Goal: Task Accomplishment & Management: Manage account settings

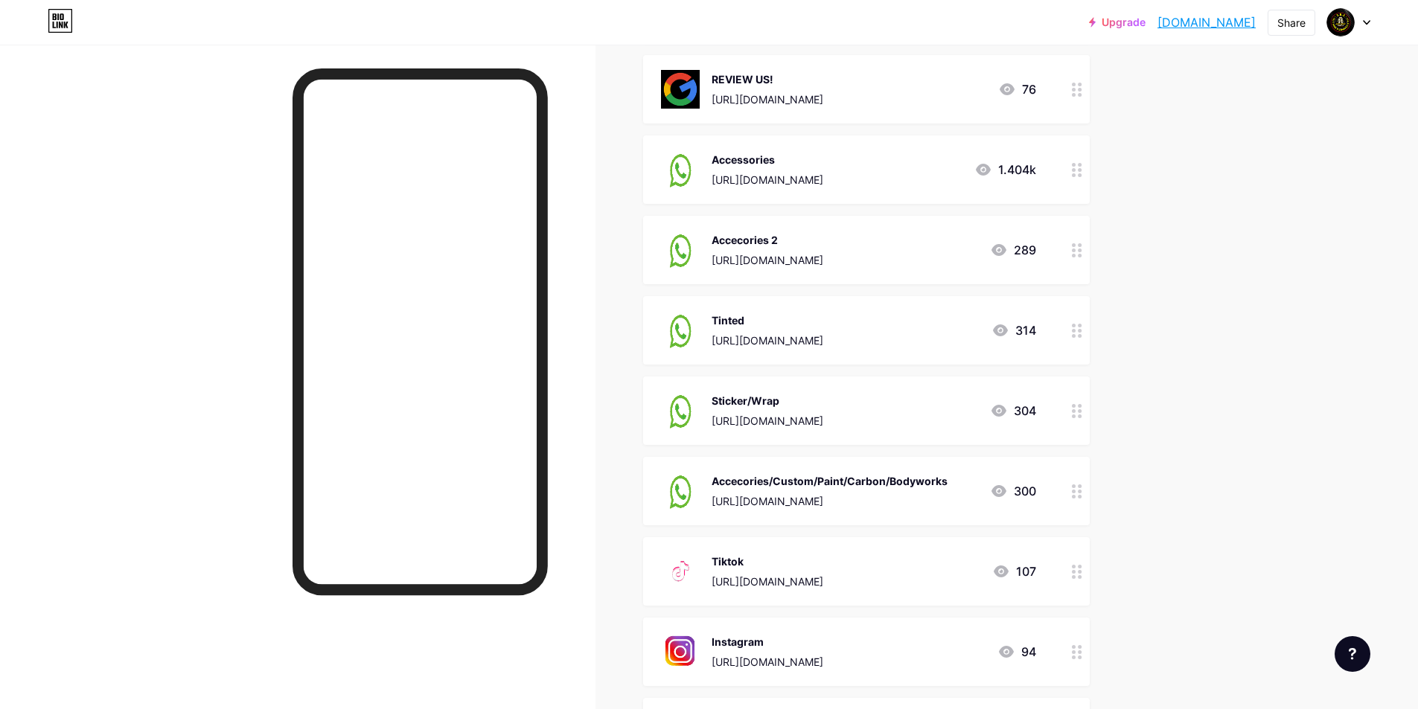
scroll to position [372, 0]
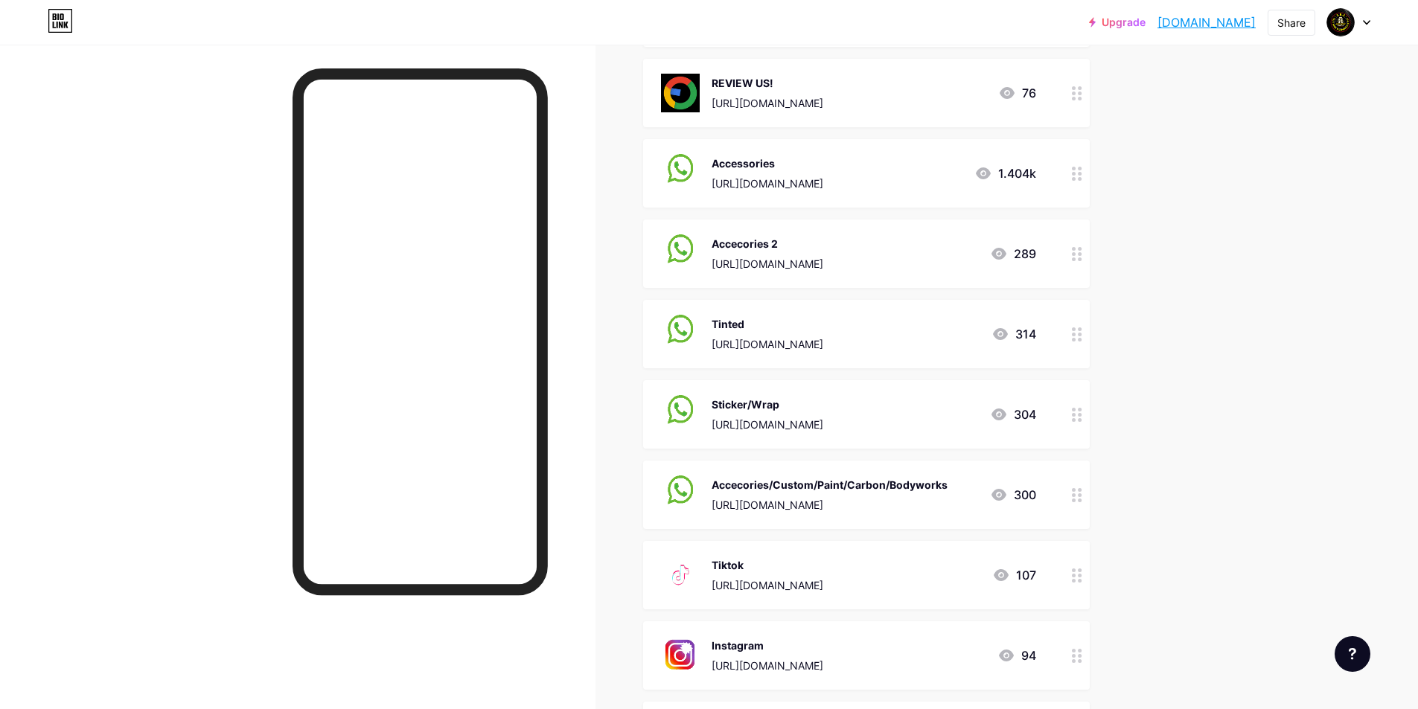
click at [1082, 181] on icon at bounding box center [1077, 174] width 10 height 14
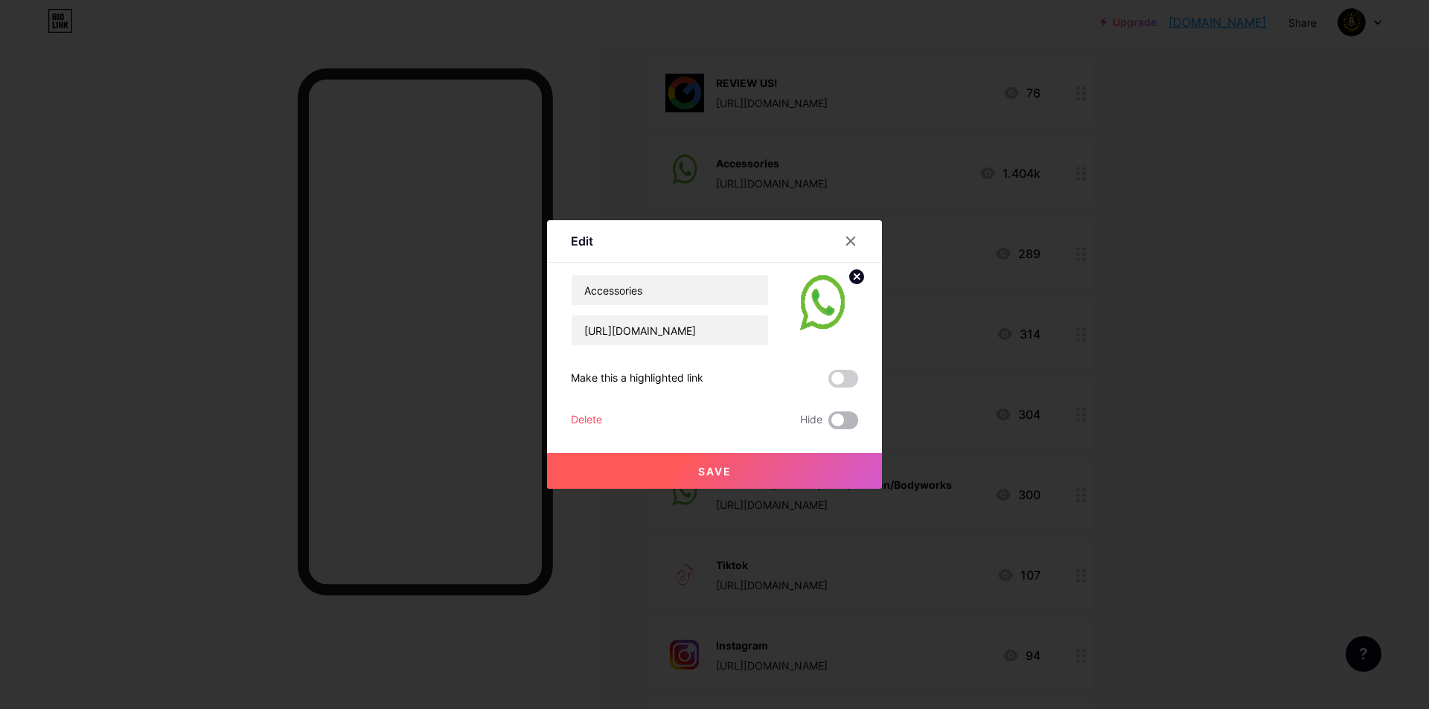
click at [845, 412] on span at bounding box center [844, 421] width 30 height 18
click at [829, 424] on input "checkbox" at bounding box center [829, 424] width 0 height 0
click at [730, 473] on span "Save" at bounding box center [714, 471] width 33 height 13
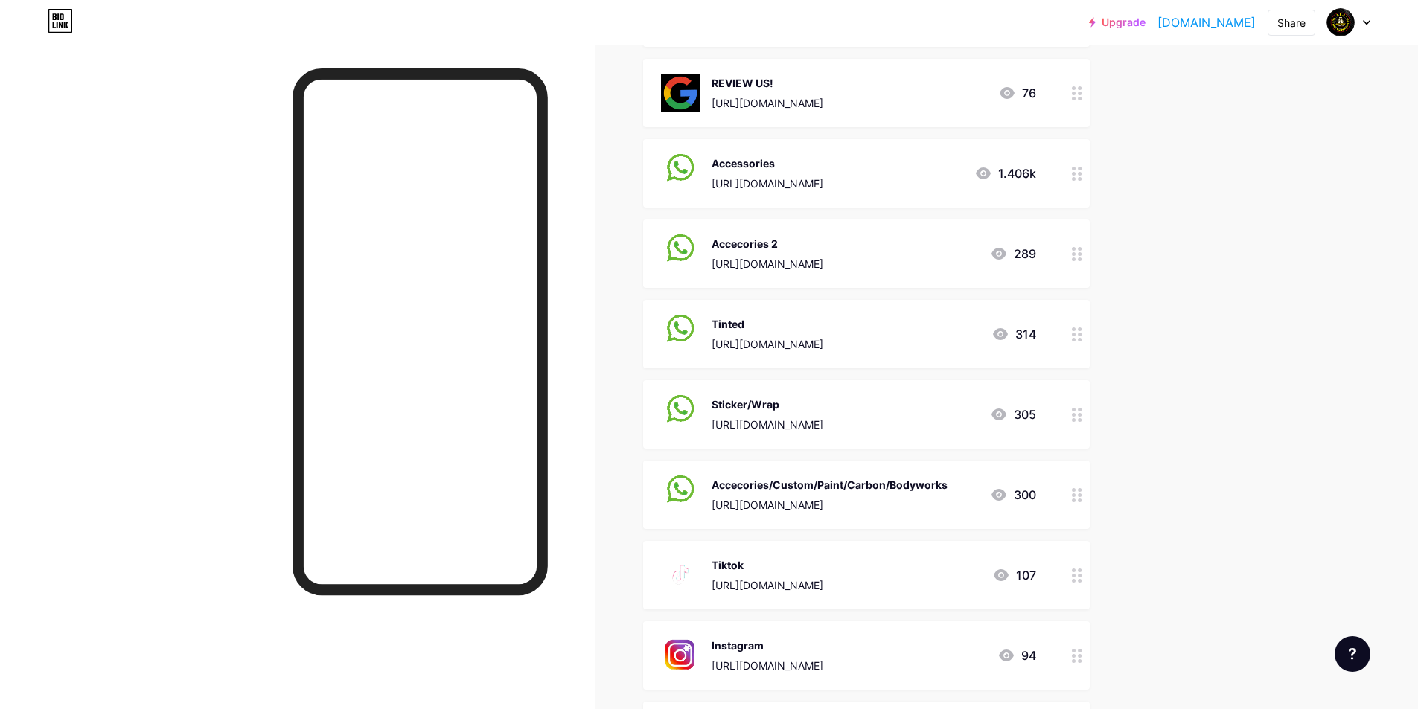
click at [1082, 176] on circle at bounding box center [1080, 174] width 4 height 4
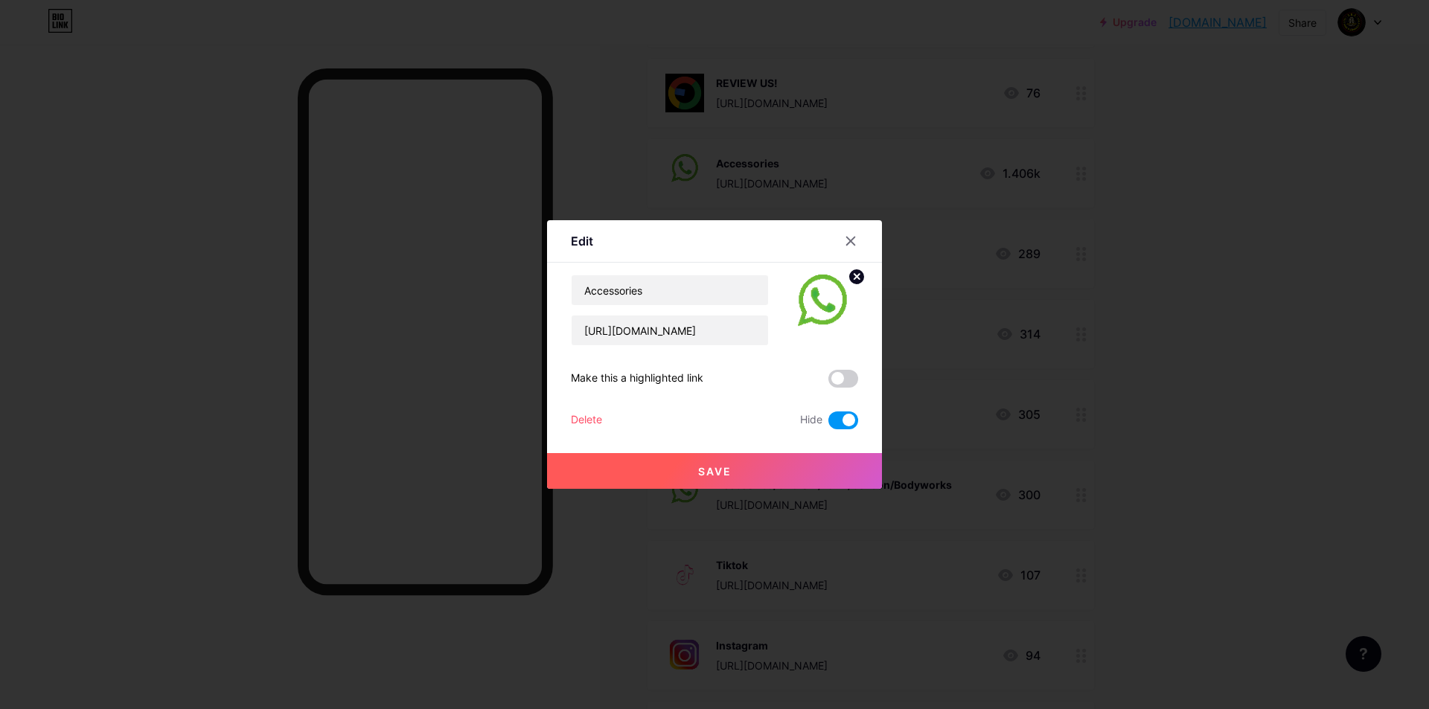
click at [745, 470] on button "Save" at bounding box center [714, 471] width 335 height 36
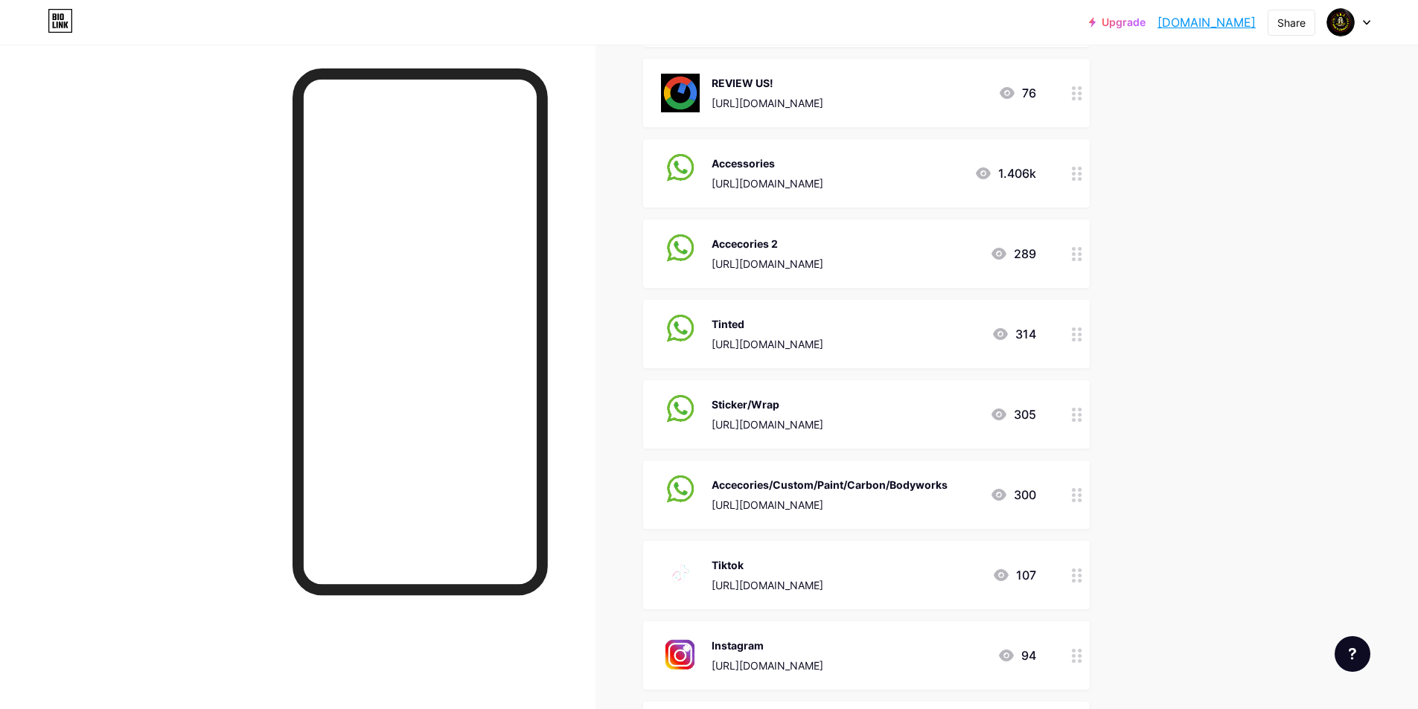
click at [1076, 336] on circle at bounding box center [1074, 335] width 4 height 4
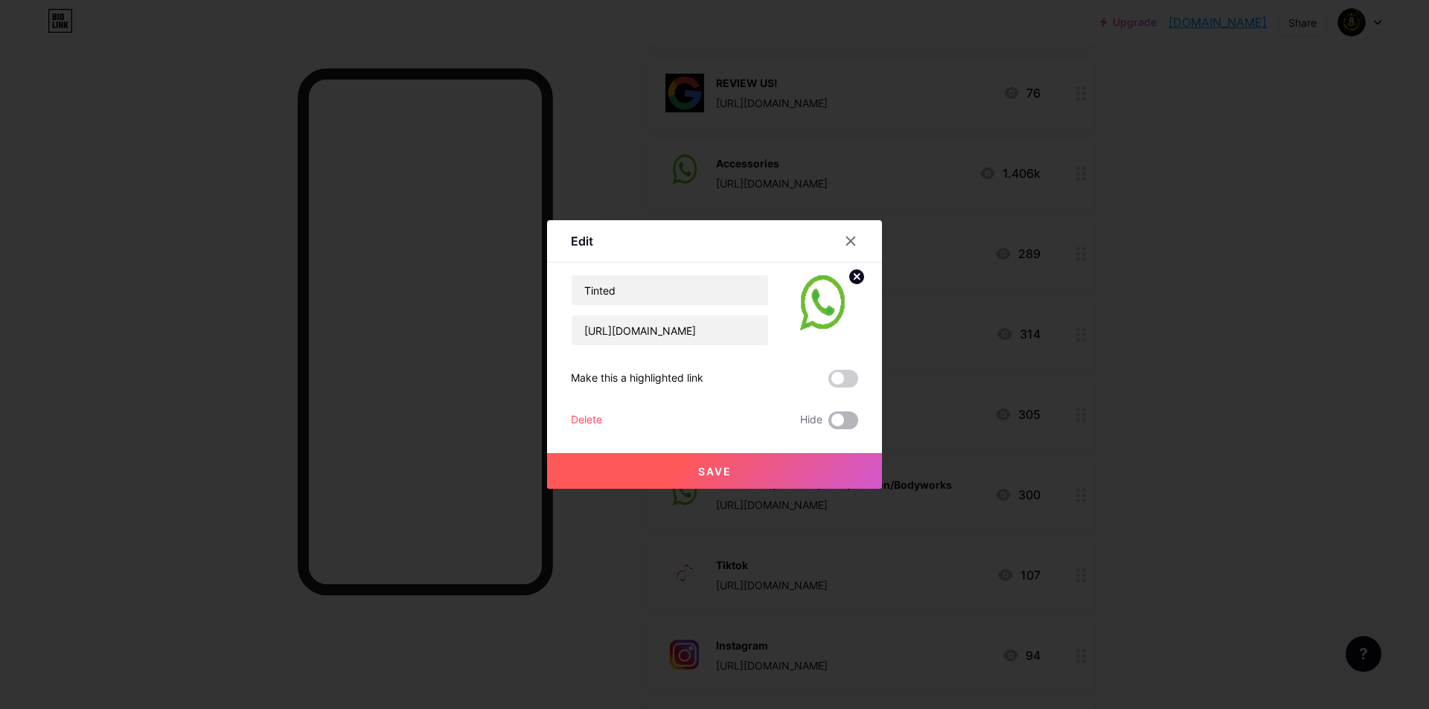
click at [843, 424] on span at bounding box center [844, 421] width 30 height 18
click at [829, 424] on input "checkbox" at bounding box center [829, 424] width 0 height 0
click at [776, 473] on button "Save" at bounding box center [714, 471] width 335 height 36
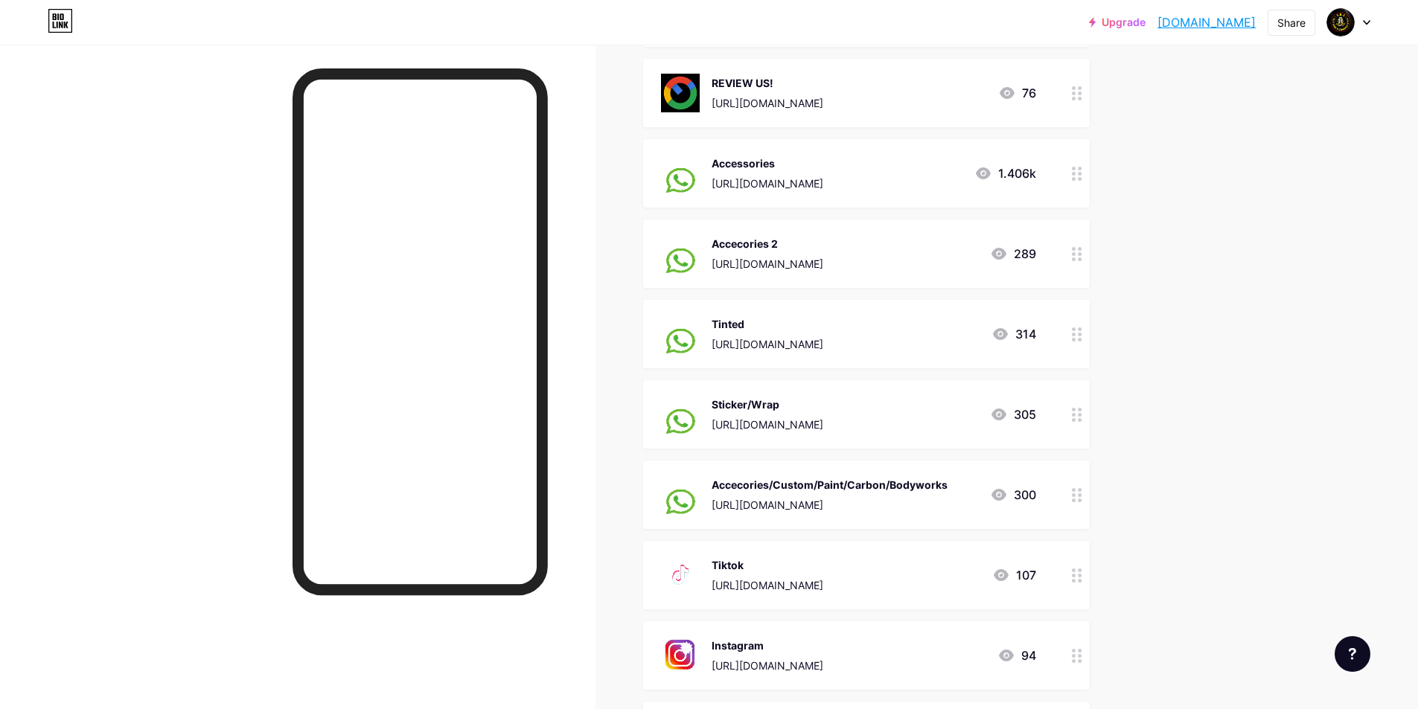
click at [1084, 520] on div at bounding box center [1077, 495] width 25 height 68
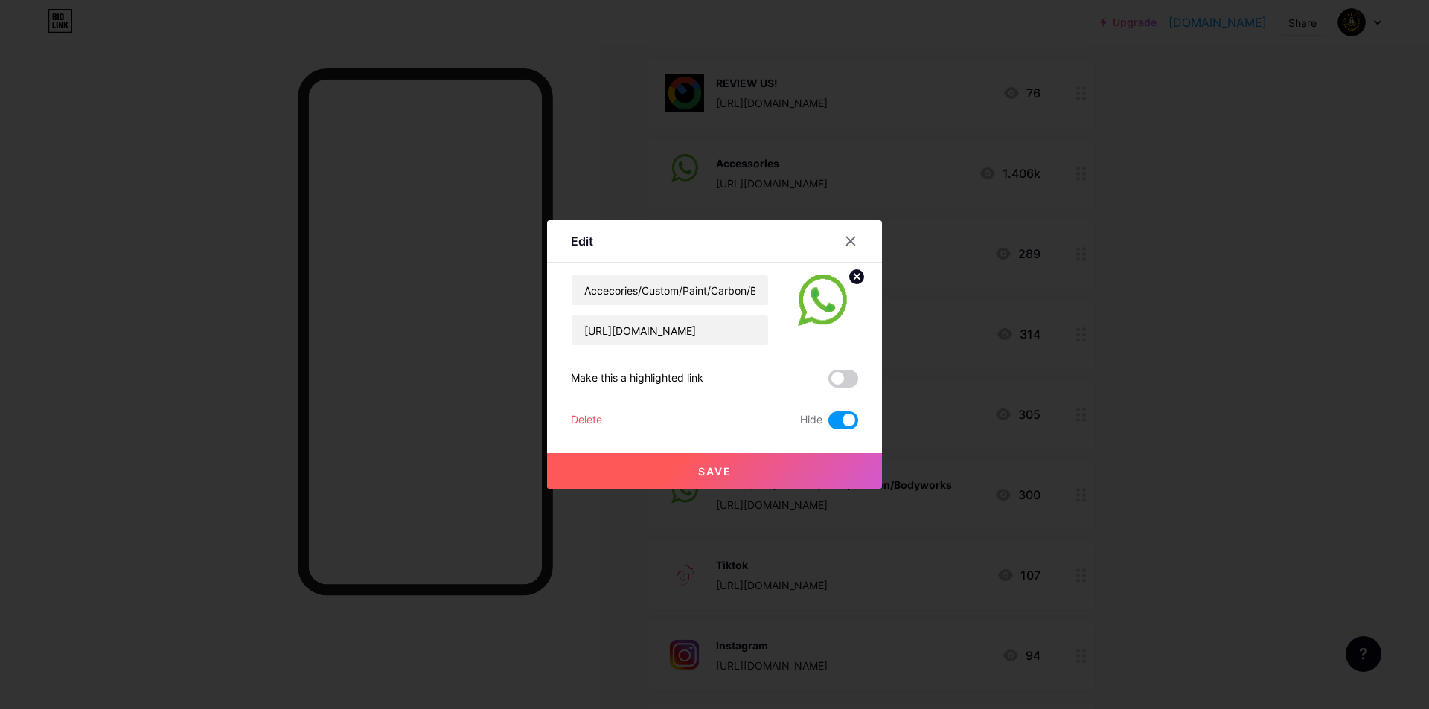
click at [1301, 434] on div at bounding box center [714, 354] width 1429 height 709
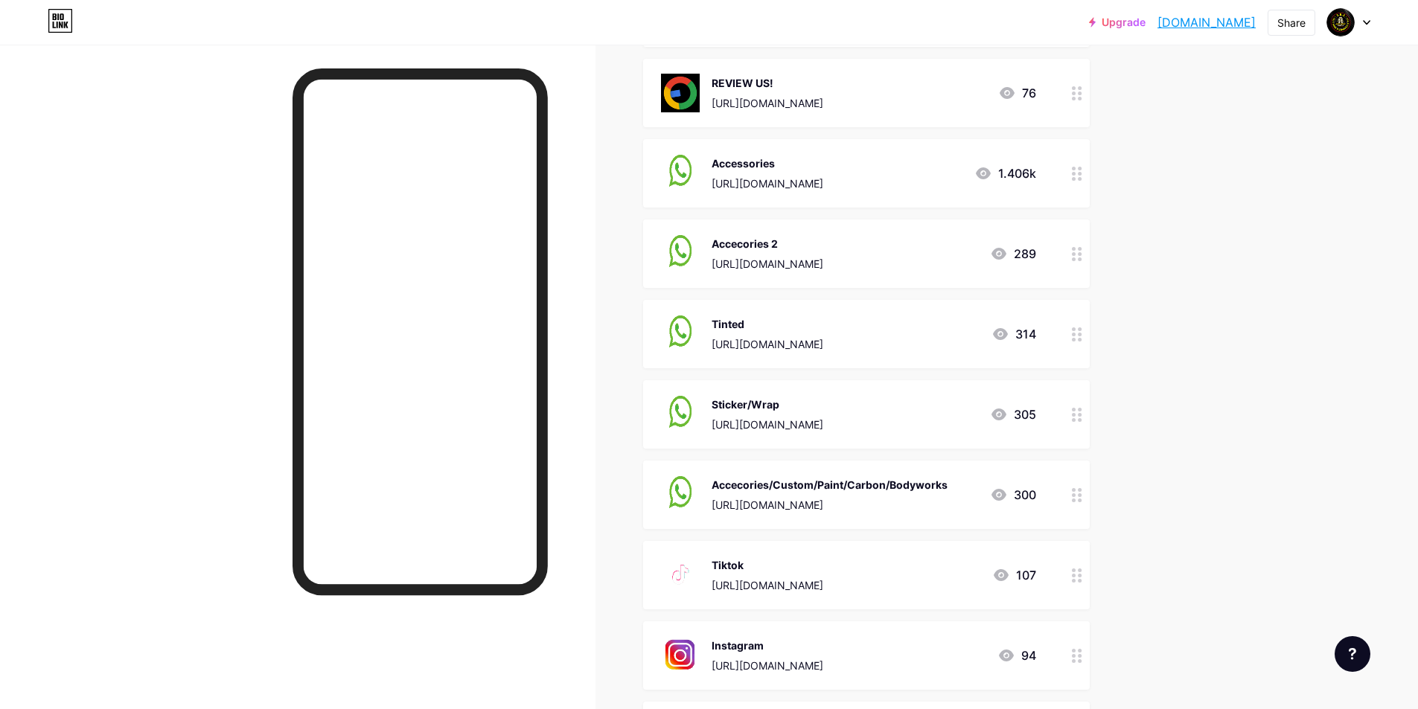
click at [1076, 256] on circle at bounding box center [1074, 254] width 4 height 4
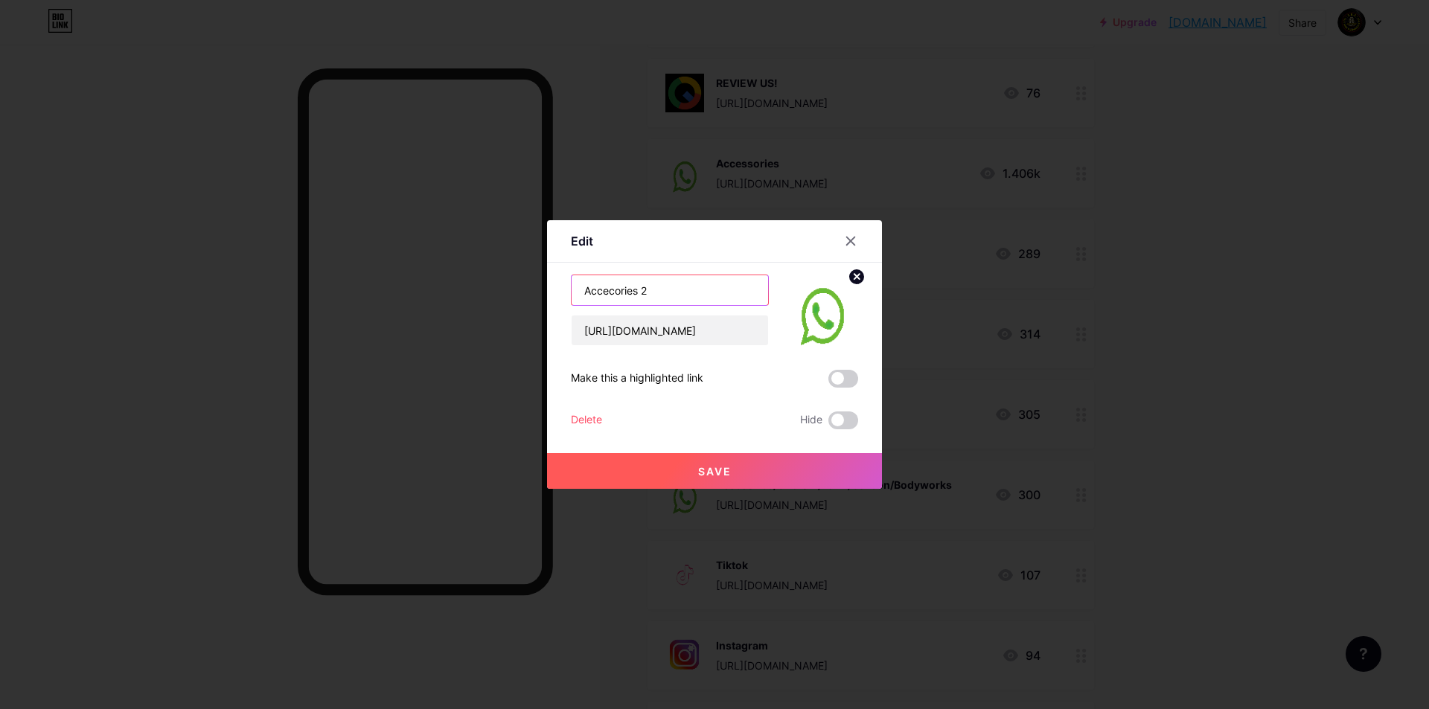
click at [673, 293] on input "Accecories 2" at bounding box center [670, 290] width 197 height 30
type input "Accecories/Tinted"
click at [755, 473] on button "Save" at bounding box center [714, 471] width 335 height 36
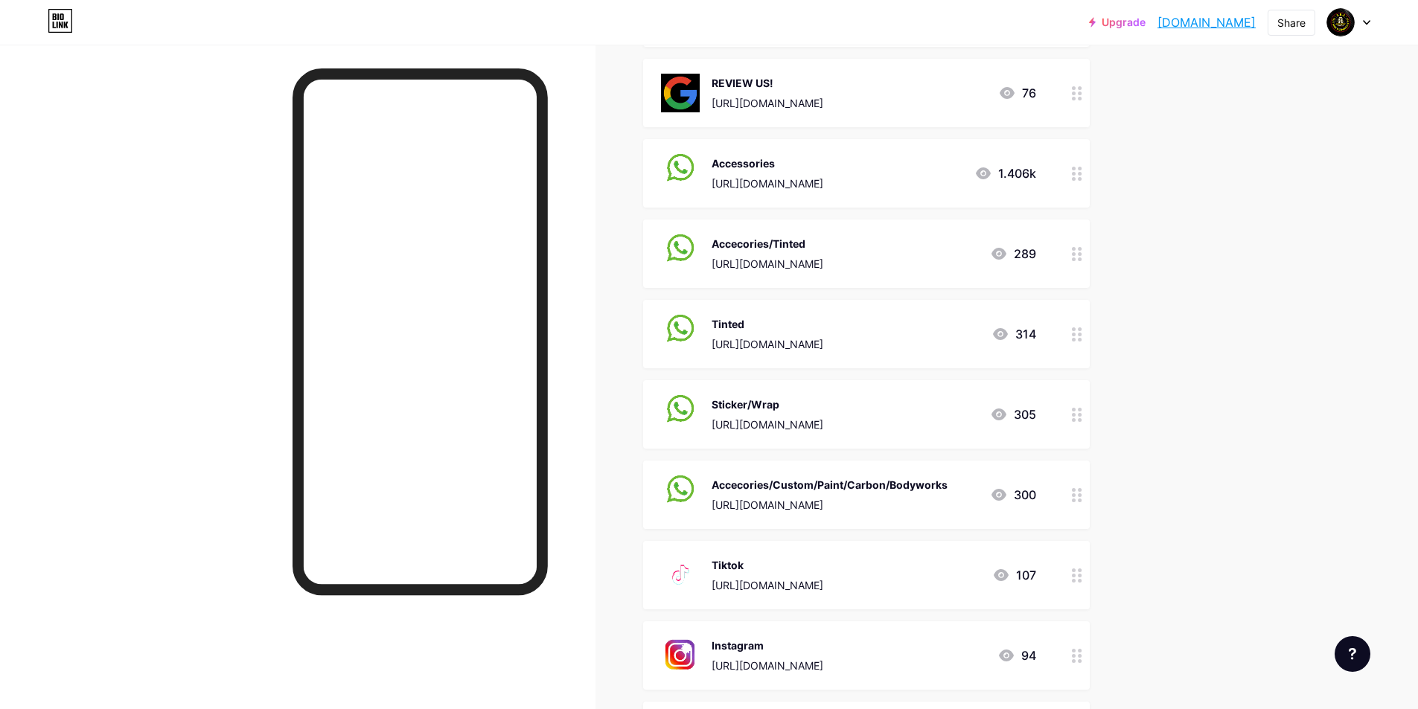
click at [1073, 275] on div at bounding box center [1077, 254] width 25 height 68
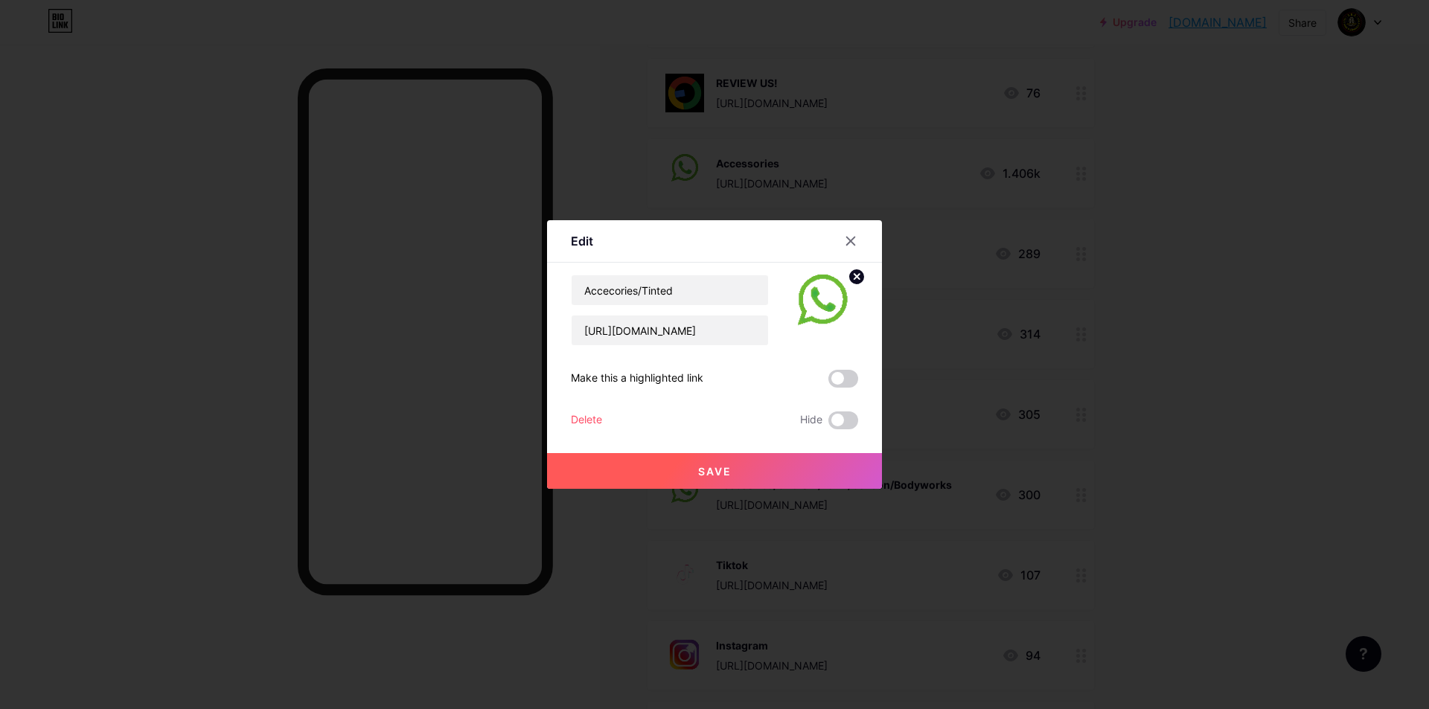
click at [773, 470] on button "Save" at bounding box center [714, 471] width 335 height 36
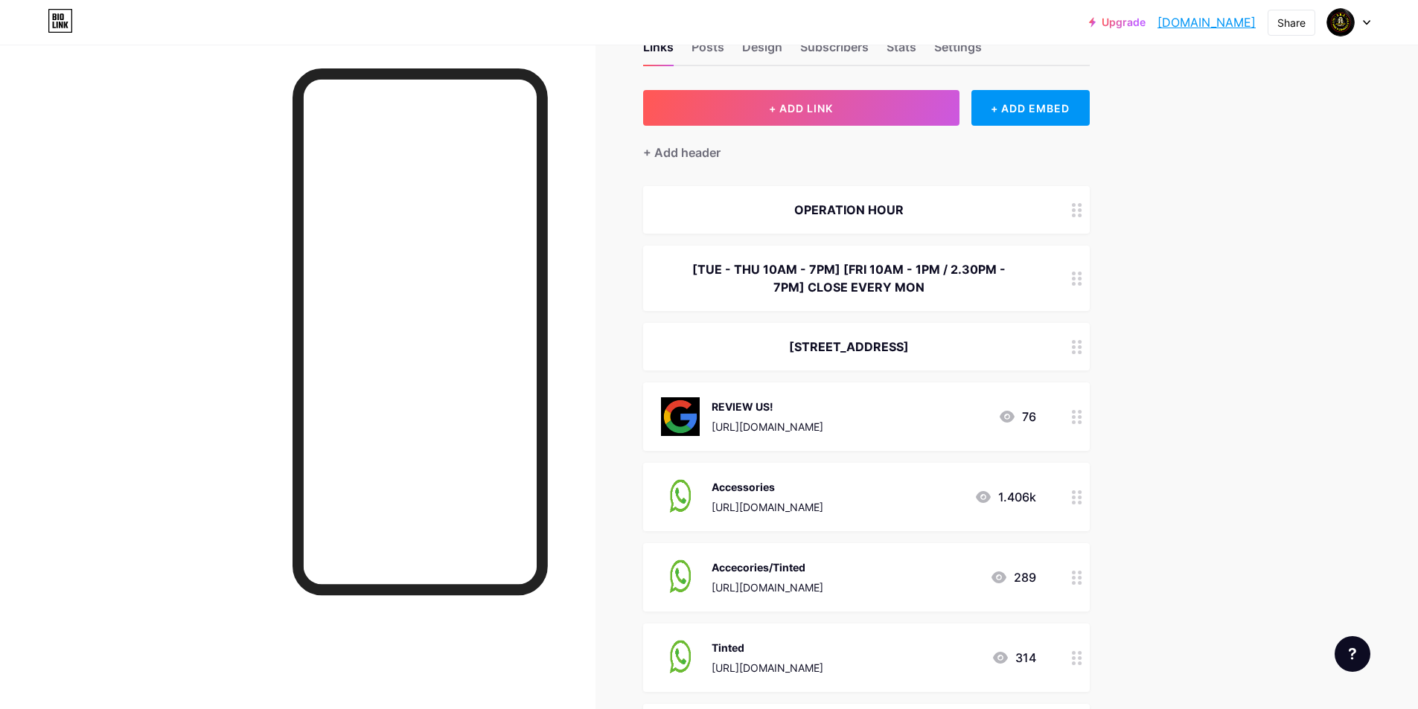
scroll to position [74, 0]
